Goal: Transaction & Acquisition: Book appointment/travel/reservation

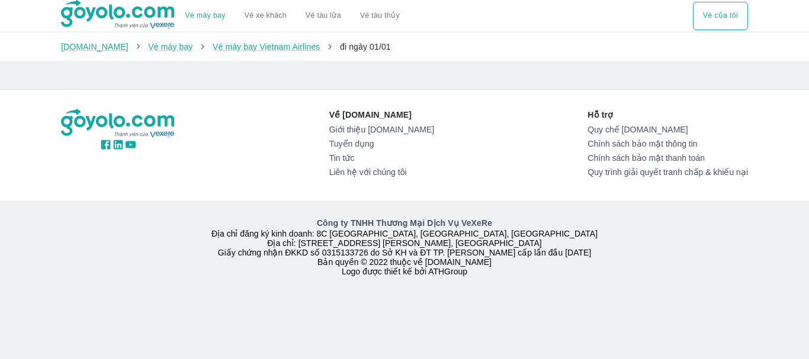
click at [724, 14] on button "Vé của tôi" at bounding box center [720, 16] width 55 height 28
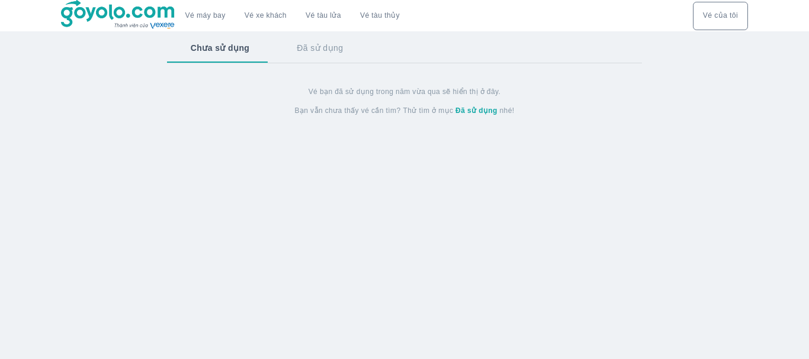
click at [321, 47] on button "Đã sử dụng" at bounding box center [320, 48] width 94 height 31
click at [229, 45] on button "Chưa sử dụng" at bounding box center [219, 48] width 104 height 31
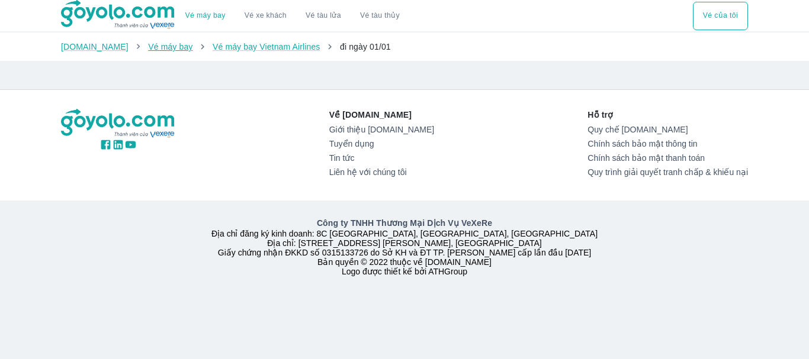
click at [161, 46] on link "Vé máy bay" at bounding box center [170, 46] width 44 height 9
